Goal: Task Accomplishment & Management: Complete application form

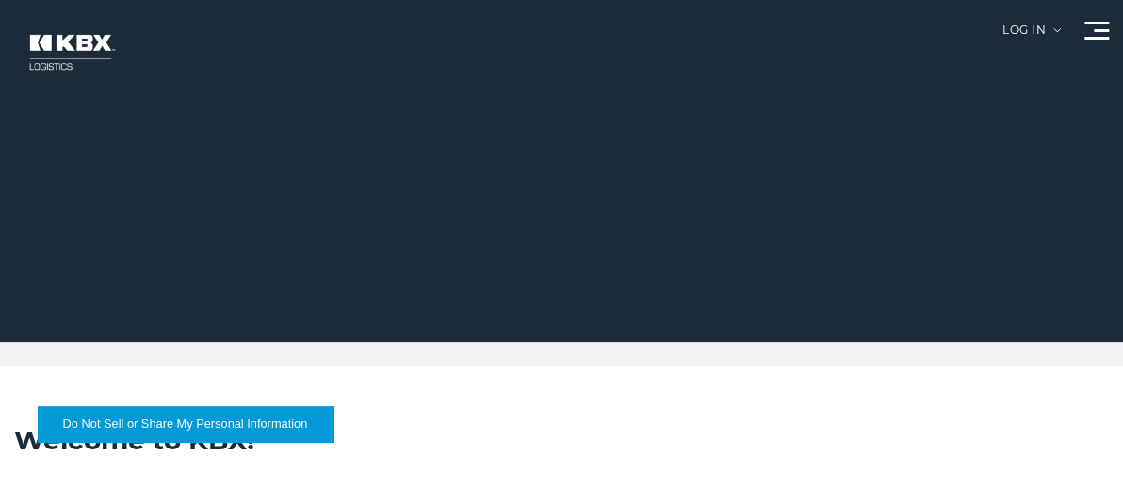
click at [1056, 32] on img at bounding box center [1057, 30] width 8 height 4
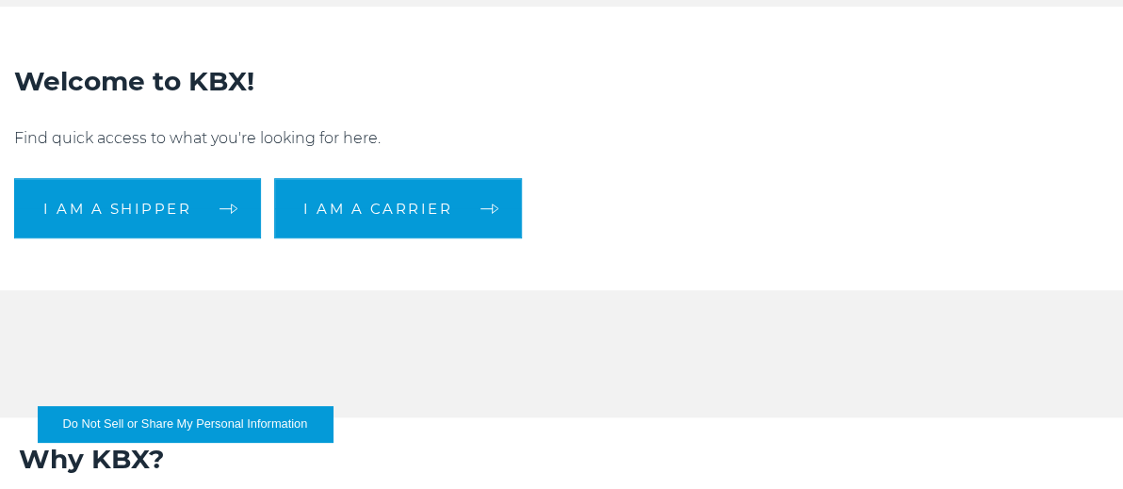
click at [366, 175] on div "Welcome to KBX! Find quick access to what you're looking for here. I am a shipp…" at bounding box center [561, 149] width 1095 height 284
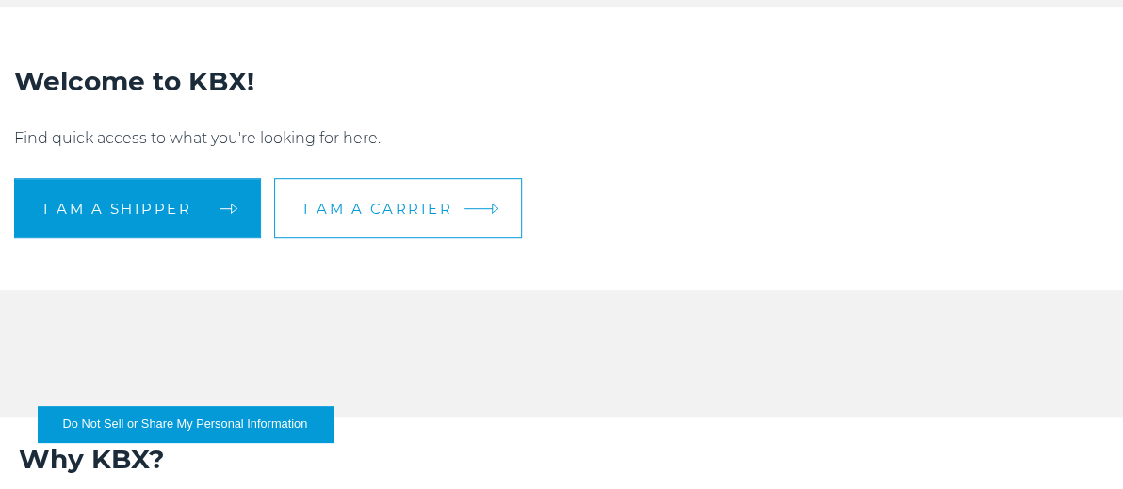
click at [353, 198] on link "I am a carrier" at bounding box center [398, 208] width 248 height 60
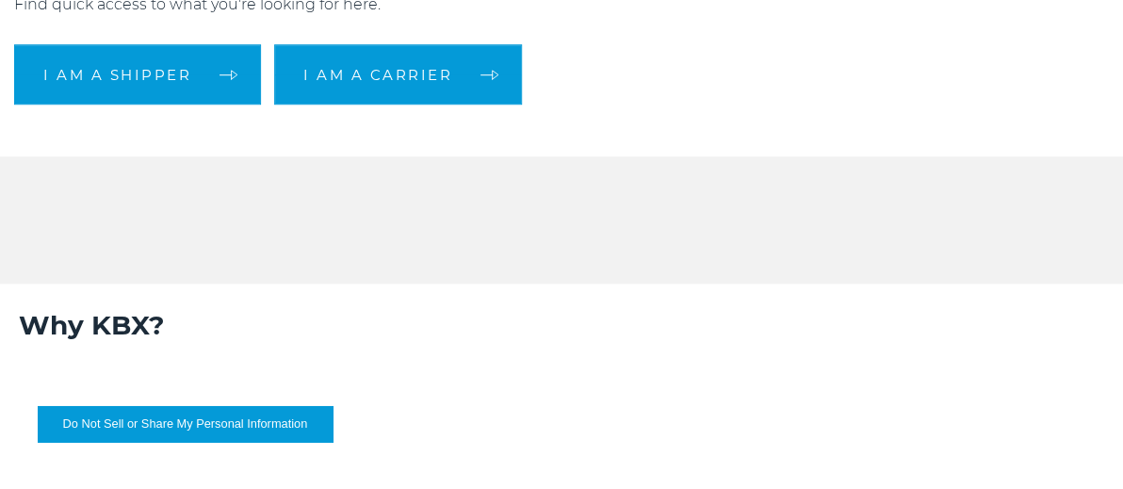
scroll to position [539, 0]
